Goal: Task Accomplishment & Management: Manage account settings

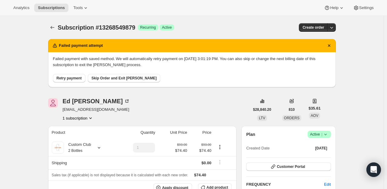
click at [70, 79] on span "Retry payment" at bounding box center [69, 78] width 25 height 5
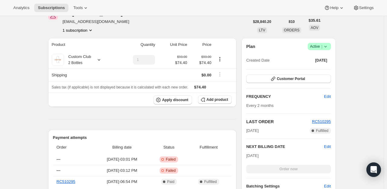
scroll to position [68, 0]
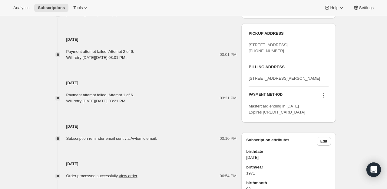
scroll to position [289, 0]
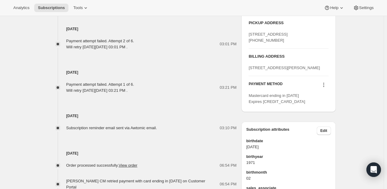
click at [324, 88] on icon at bounding box center [323, 85] width 6 height 6
click at [329, 126] on span "Send link to update card" at bounding box center [324, 126] width 42 height 5
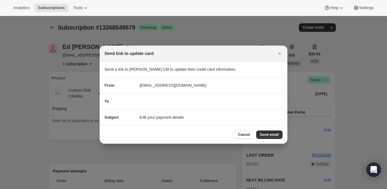
scroll to position [0, 0]
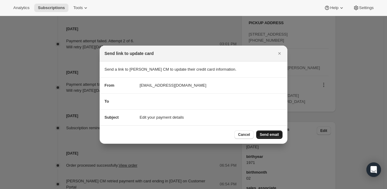
click at [271, 135] on span "Send email" at bounding box center [269, 134] width 19 height 5
